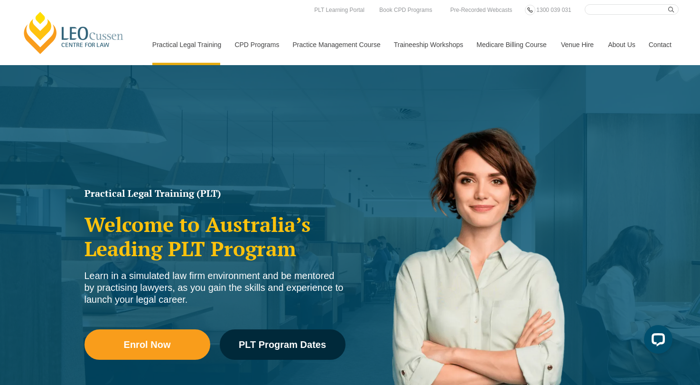
click at [659, 47] on link "Contact" at bounding box center [660, 44] width 37 height 41
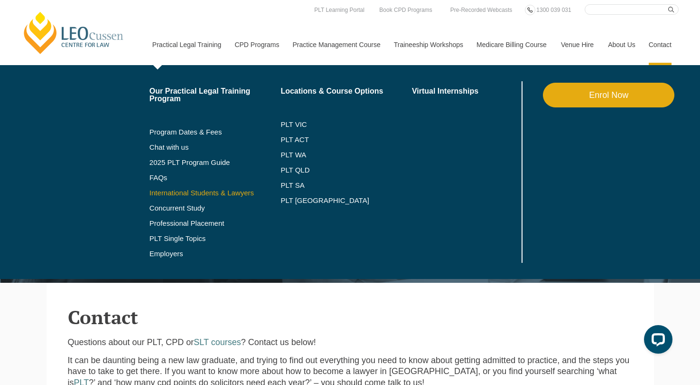
click at [189, 195] on link "International Students & Lawyers" at bounding box center [215, 193] width 131 height 8
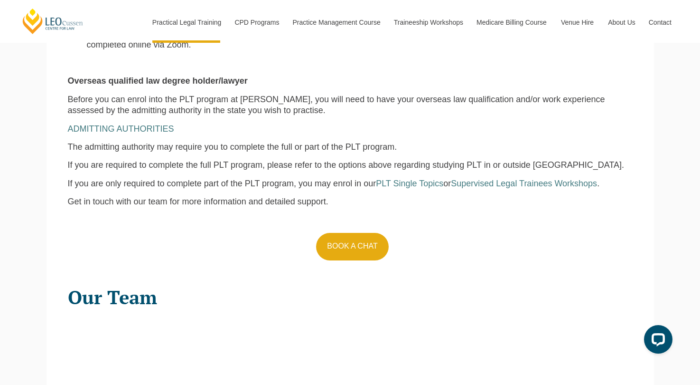
scroll to position [870, 0]
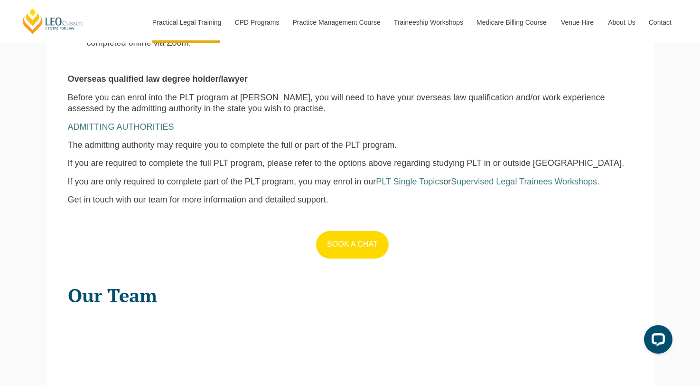
click at [385, 231] on link "BOOK A CHAT" at bounding box center [352, 245] width 72 height 28
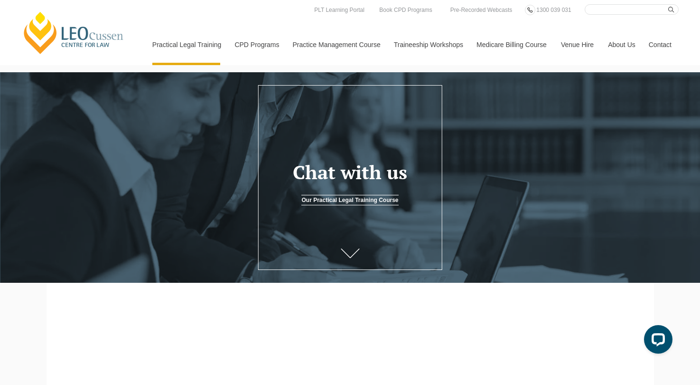
click at [661, 46] on link "Contact" at bounding box center [660, 44] width 37 height 41
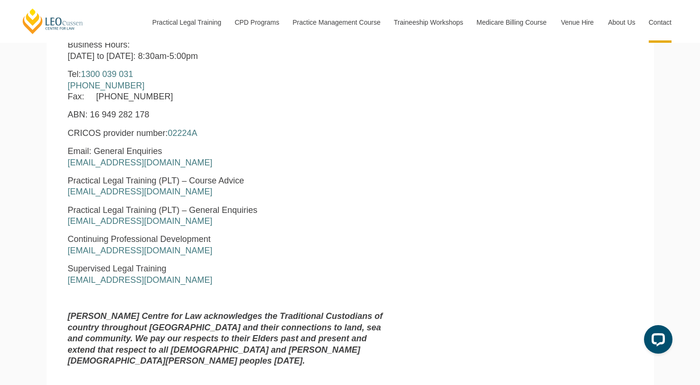
scroll to position [453, 0]
click at [165, 187] on link "courseadvice@leocussen.edu.au" at bounding box center [140, 191] width 145 height 9
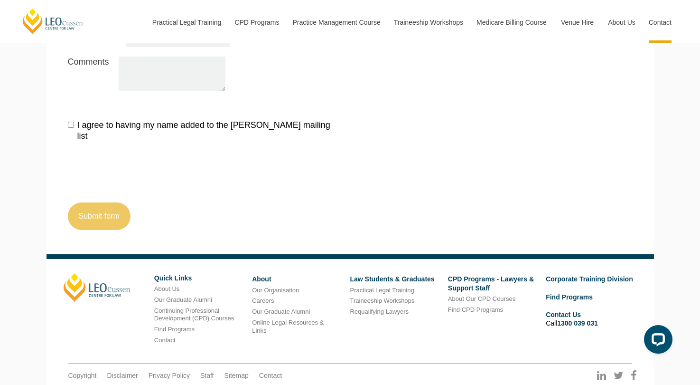
scroll to position [1101, 0]
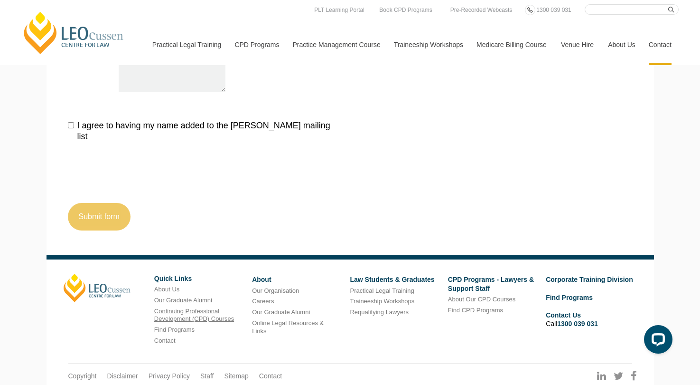
click at [197, 307] on link "Continuing Professional Development (CPD) Courses" at bounding box center [194, 314] width 80 height 15
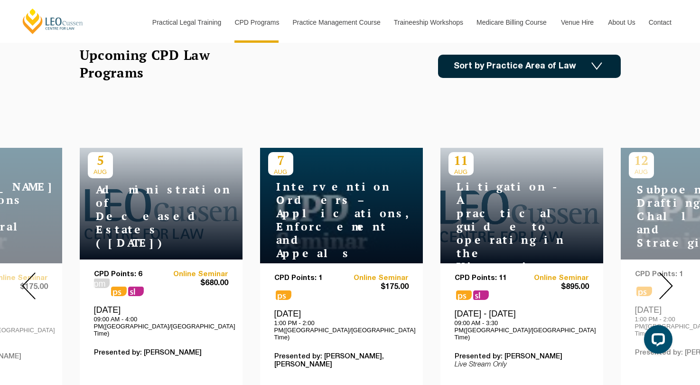
scroll to position [288, 0]
click at [672, 283] on img at bounding box center [666, 285] width 14 height 27
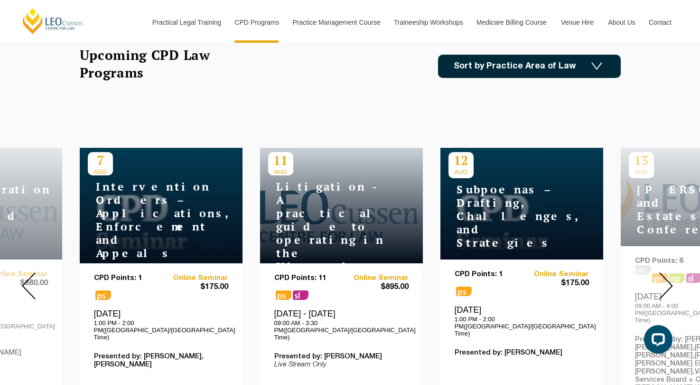
click at [672, 283] on img at bounding box center [666, 285] width 14 height 27
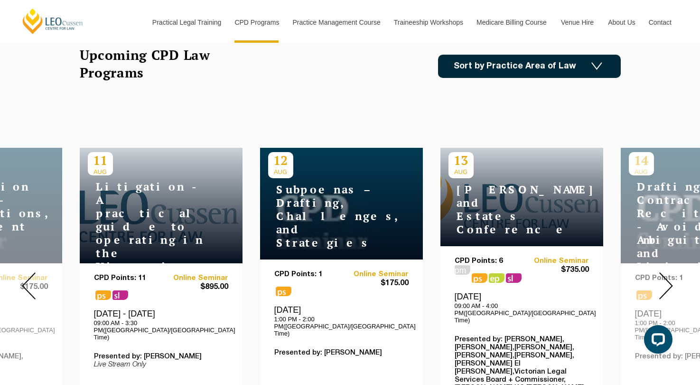
click at [672, 283] on img at bounding box center [666, 285] width 14 height 27
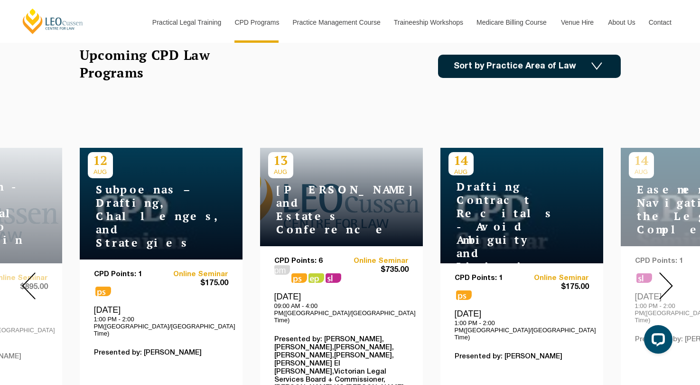
click at [672, 283] on img at bounding box center [666, 285] width 14 height 27
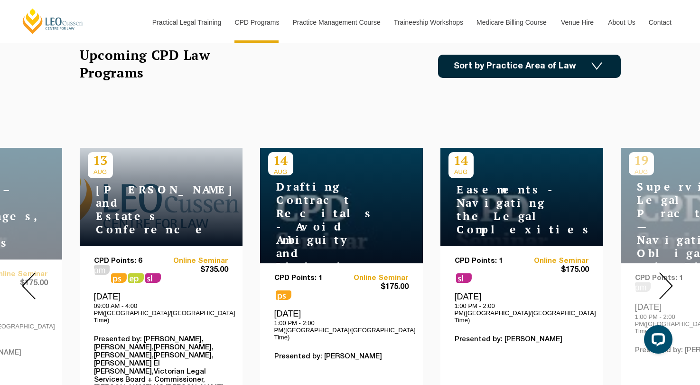
click at [672, 283] on img at bounding box center [666, 285] width 14 height 27
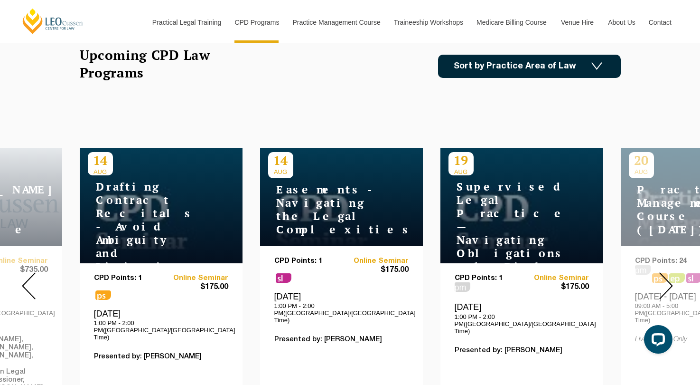
click at [672, 283] on img at bounding box center [666, 285] width 14 height 27
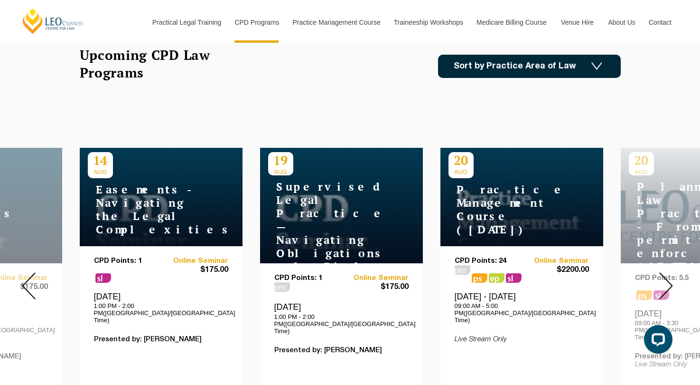
click at [672, 283] on img at bounding box center [666, 285] width 14 height 27
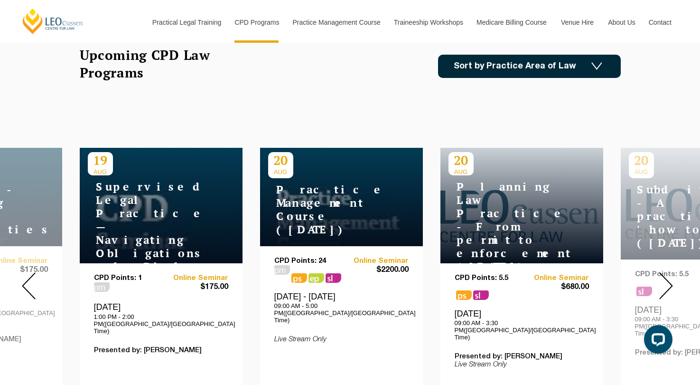
click at [672, 283] on img at bounding box center [666, 285] width 14 height 27
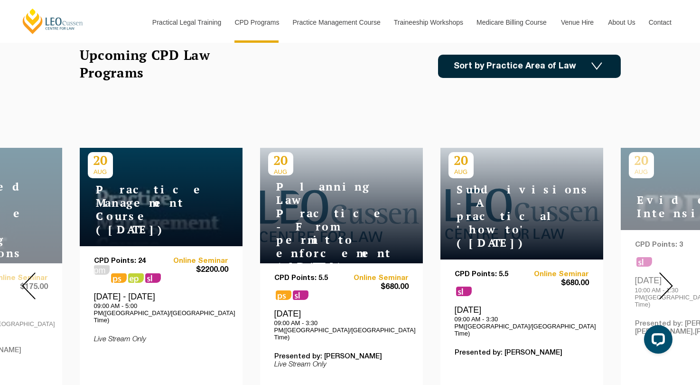
click at [672, 283] on img at bounding box center [666, 285] width 14 height 27
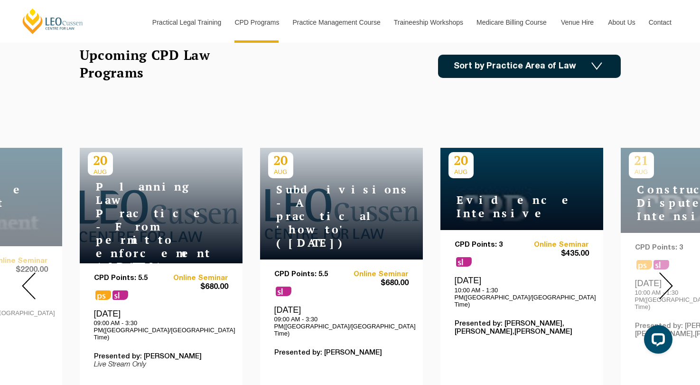
click at [672, 283] on img at bounding box center [666, 285] width 14 height 27
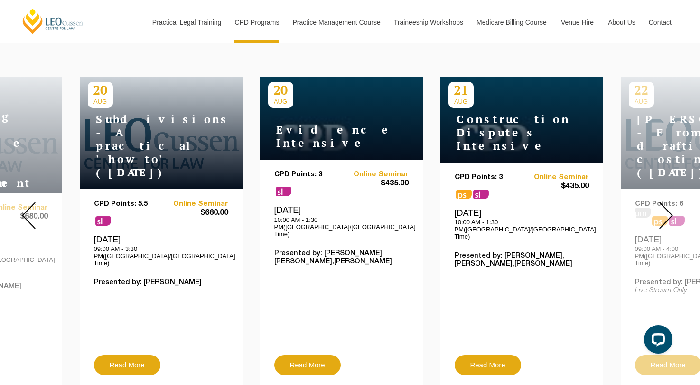
scroll to position [361, 0]
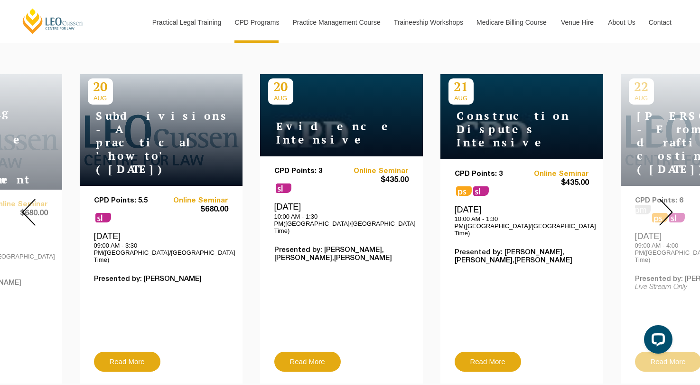
click at [327, 154] on div "20 AUG Evidence Intensive" at bounding box center [341, 115] width 163 height 82
click at [304, 351] on link "Read More" at bounding box center [307, 361] width 66 height 20
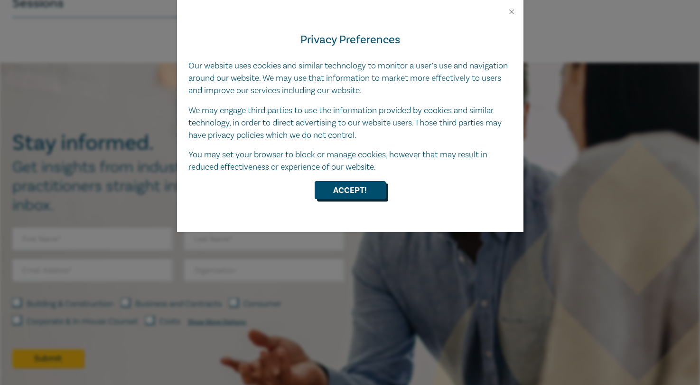
click at [353, 182] on button "Accept!" at bounding box center [350, 190] width 71 height 18
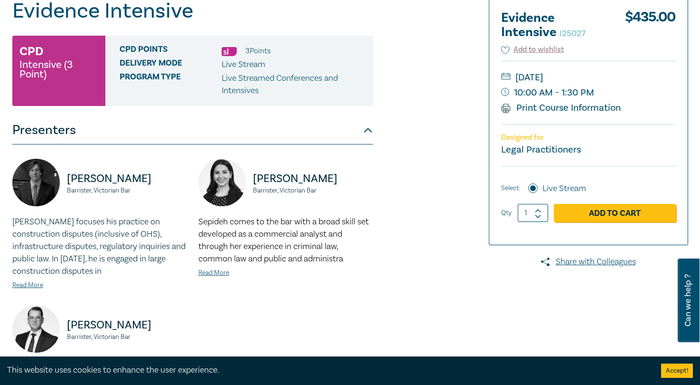
scroll to position [109, 0]
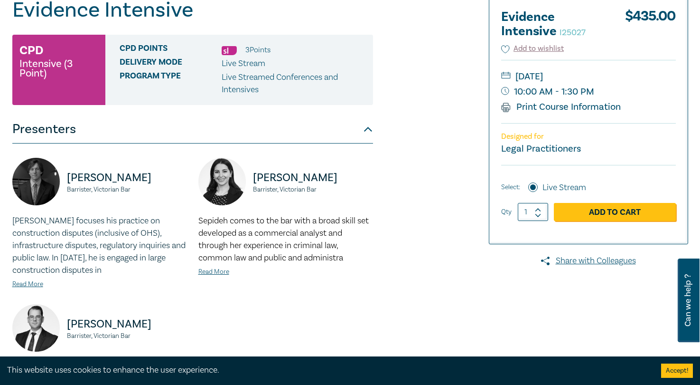
click at [371, 134] on button "Presenters" at bounding box center [192, 129] width 361 height 28
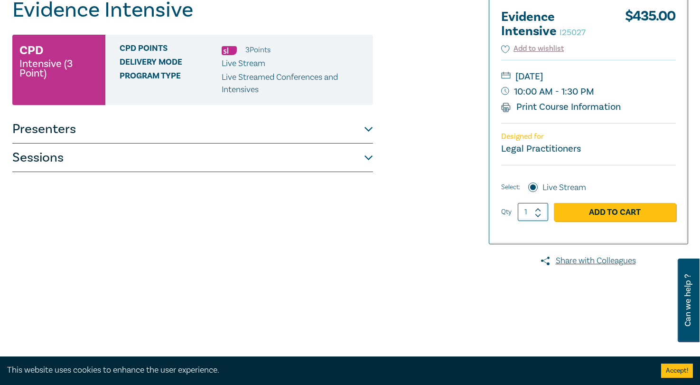
click at [358, 160] on button "Sessions" at bounding box center [192, 157] width 361 height 28
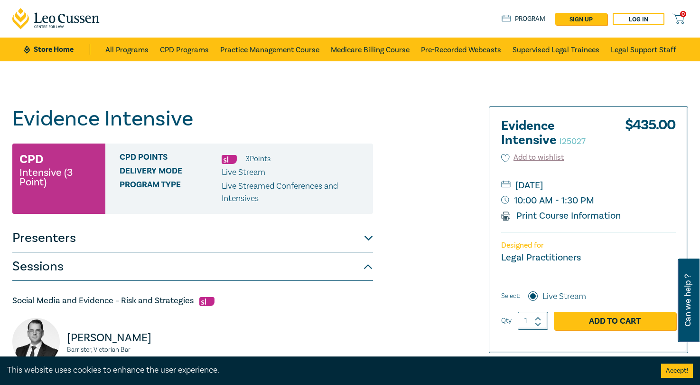
scroll to position [0, 0]
